Goal: Information Seeking & Learning: Learn about a topic

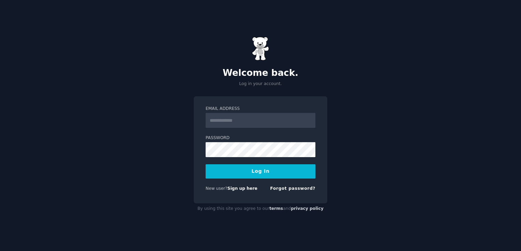
type input "**********"
click at [260, 173] on button "Log In" at bounding box center [260, 172] width 110 height 14
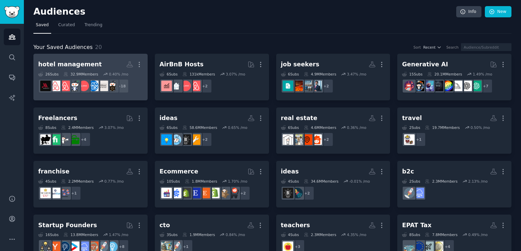
click at [101, 66] on h2 "hotel management Custom Audience More" at bounding box center [90, 65] width 105 height 12
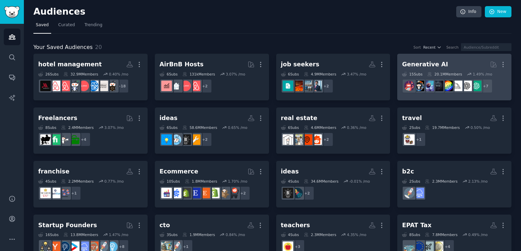
click at [434, 72] on div "20.1M Members" at bounding box center [444, 74] width 35 height 5
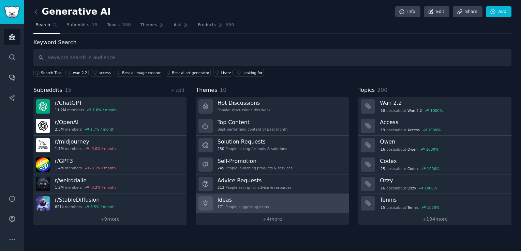
click at [225, 205] on div "171 People suggesting ideas" at bounding box center [242, 207] width 51 height 5
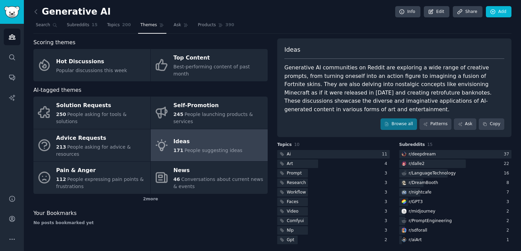
click at [201, 137] on div "Ideas" at bounding box center [207, 142] width 69 height 11
click at [34, 9] on icon at bounding box center [35, 11] width 7 height 7
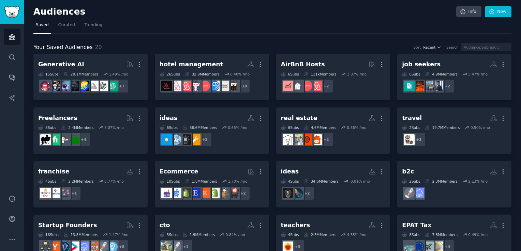
click at [515, 34] on div "Audiences Info New Saved Curated Trending Your Saved Audiences 20 Sort Recent S…" at bounding box center [272, 179] width 497 height 359
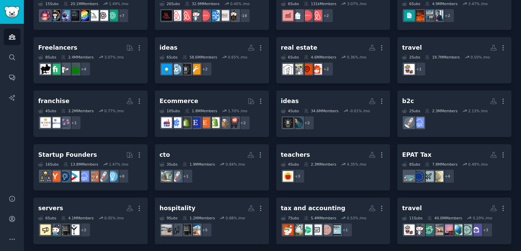
scroll to position [107, 0]
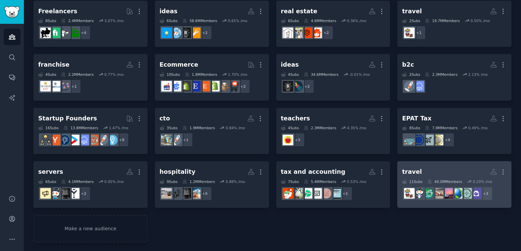
click at [408, 171] on div "travel" at bounding box center [412, 172] width 20 height 9
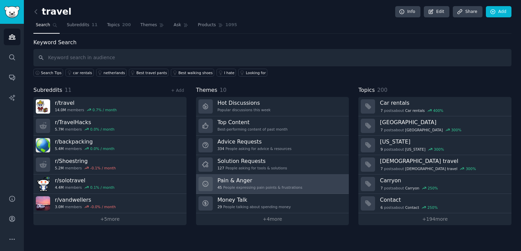
click at [230, 181] on h3 "Pain & Anger" at bounding box center [259, 180] width 85 height 7
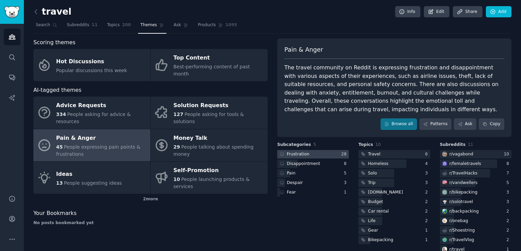
click at [298, 154] on div "Frustration" at bounding box center [297, 155] width 22 height 6
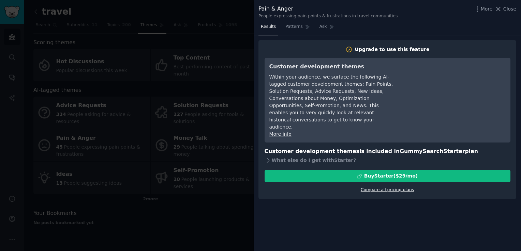
click at [389, 188] on link "Compare all pricing plans" at bounding box center [386, 190] width 53 height 5
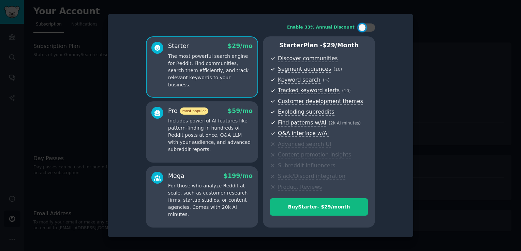
click at [228, 132] on p "Includes powerful AI features like pattern-finding in hundreds of Reddit posts …" at bounding box center [210, 136] width 84 height 36
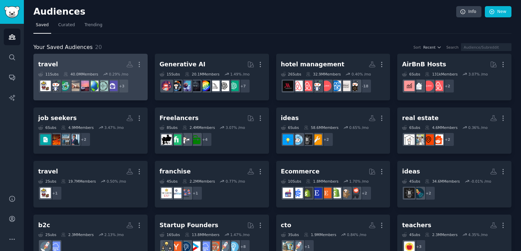
click at [68, 72] on div "40.0M Members" at bounding box center [80, 74] width 35 height 5
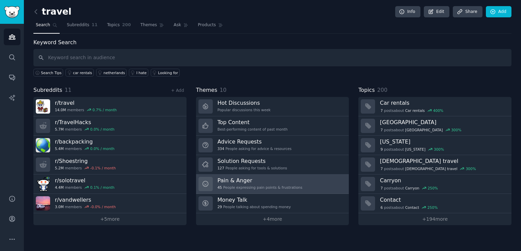
click at [243, 183] on div "Pain & Anger 45 People expressing pain points & frustrations" at bounding box center [259, 184] width 85 height 14
